Goal: Task Accomplishment & Management: Use online tool/utility

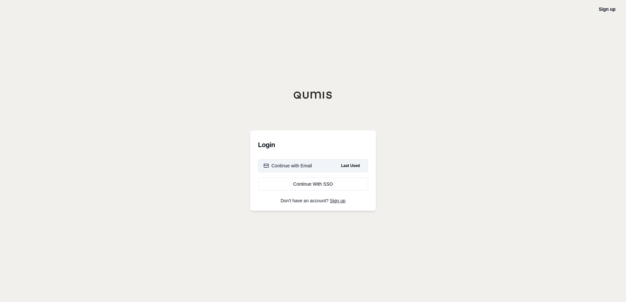
click at [292, 165] on div "Continue with Email" at bounding box center [287, 166] width 48 height 7
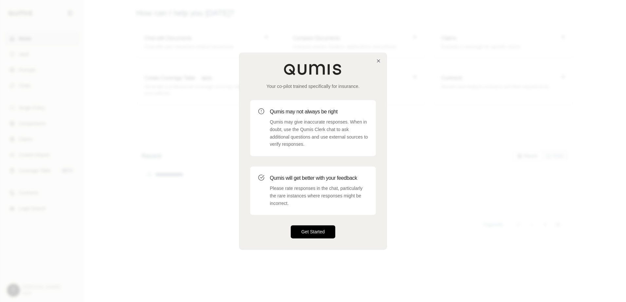
click at [320, 229] on button "Get Started" at bounding box center [313, 232] width 44 height 13
